Goal: Transaction & Acquisition: Subscribe to service/newsletter

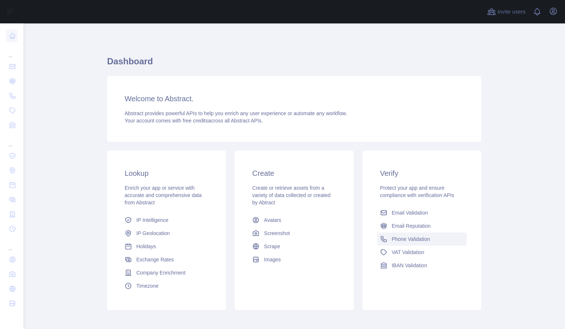
click at [406, 240] on span "Phone Validation" at bounding box center [411, 238] width 38 height 7
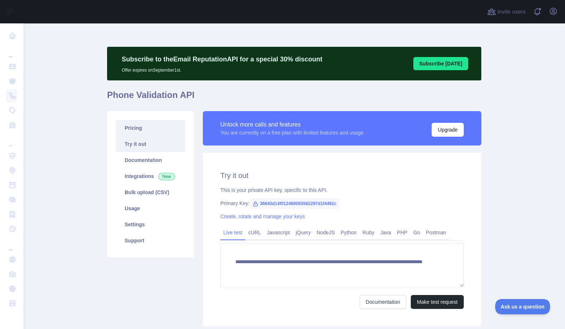
click at [154, 130] on link "Pricing" at bounding box center [150, 128] width 69 height 16
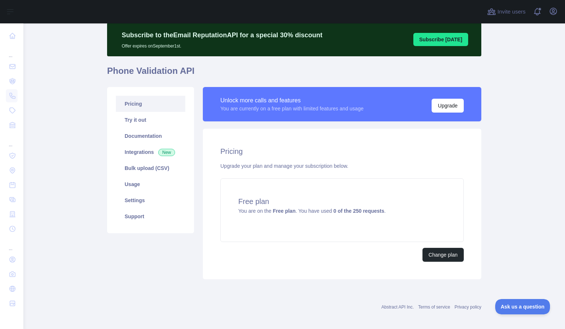
scroll to position [24, 0]
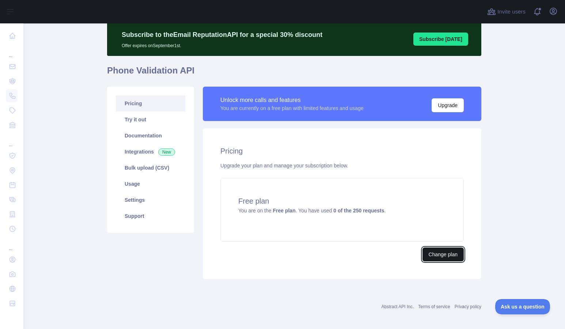
click at [436, 253] on button "Change plan" at bounding box center [442, 254] width 41 height 14
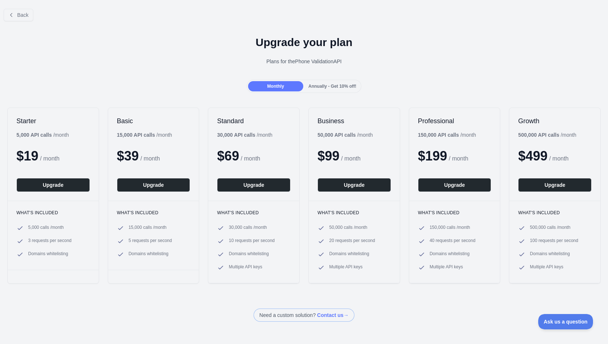
drag, startPoint x: 293, startPoint y: 62, endPoint x: 341, endPoint y: 65, distance: 48.4
click at [341, 65] on div "Upgrade your plan Plans for the Phone Validation API" at bounding box center [304, 53] width 608 height 53
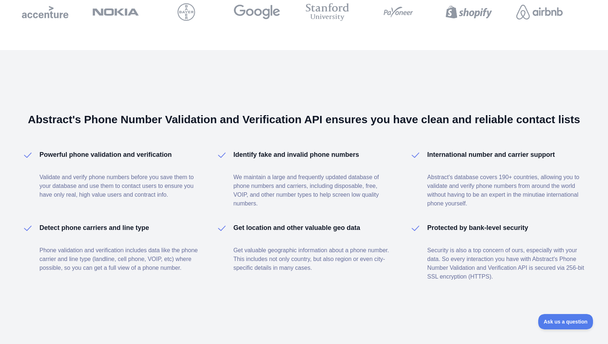
scroll to position [411, 0]
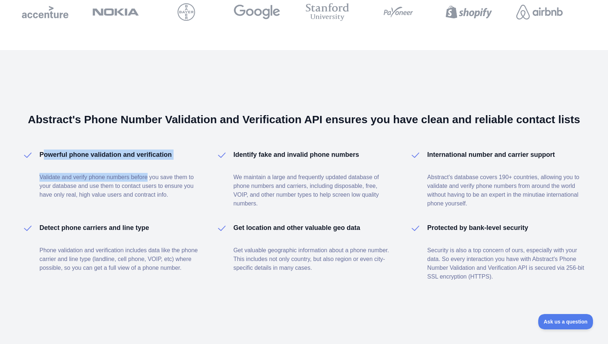
drag, startPoint x: 42, startPoint y: 156, endPoint x: 147, endPoint y: 160, distance: 104.6
click at [147, 160] on div "Powerful phone validation and verification Validate and verify phone numbers be…" at bounding box center [118, 178] width 159 height 58
click at [103, 179] on p "Validate and verify phone numbers before you save them to your database and use…" at bounding box center [118, 186] width 159 height 26
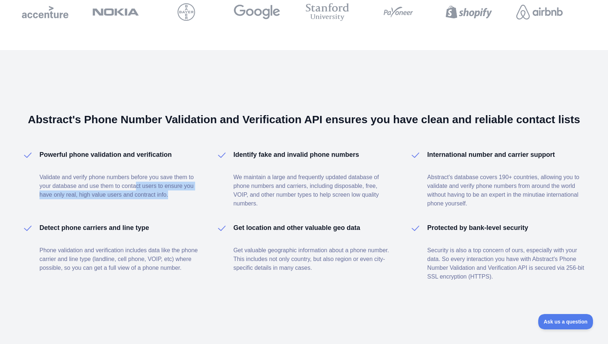
drag, startPoint x: 134, startPoint y: 182, endPoint x: 185, endPoint y: 195, distance: 51.9
click at [185, 195] on p "Validate and verify phone numbers before you save them to your database and use…" at bounding box center [118, 186] width 159 height 26
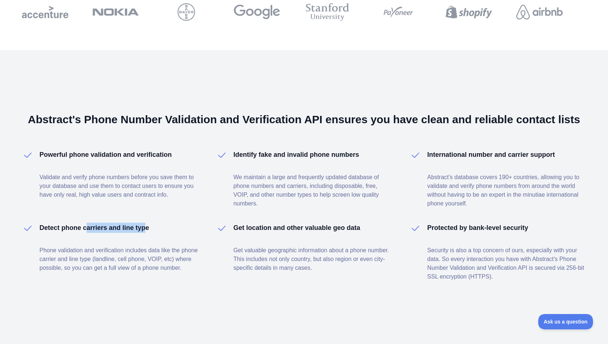
drag, startPoint x: 87, startPoint y: 227, endPoint x: 143, endPoint y: 230, distance: 56.0
click at [143, 230] on h4 "Detect phone carriers and line type" at bounding box center [94, 228] width 110 height 10
drag, startPoint x: 262, startPoint y: 231, endPoint x: 354, endPoint y: 230, distance: 91.4
click at [354, 230] on h4 "Get location and other valuable geo data" at bounding box center [297, 228] width 127 height 10
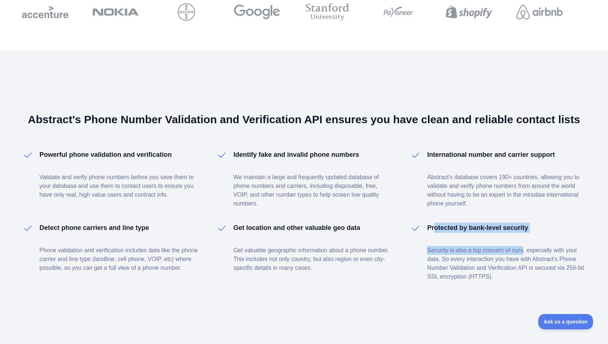
drag, startPoint x: 432, startPoint y: 228, endPoint x: 517, endPoint y: 235, distance: 85.7
click at [517, 235] on div "Protected by bank-level security Security is also a top concern of ours, especi…" at bounding box center [506, 252] width 159 height 58
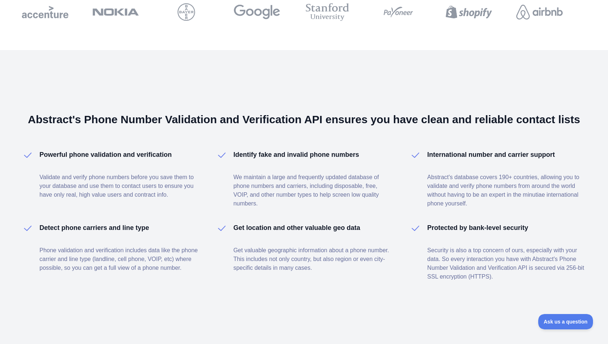
click at [543, 235] on div "Protected by bank-level security Security is also a top concern of ours, especi…" at bounding box center [506, 252] width 159 height 58
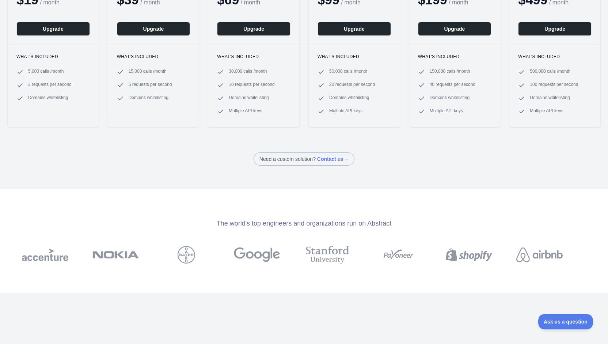
scroll to position [0, 0]
